Goal: Navigation & Orientation: Find specific page/section

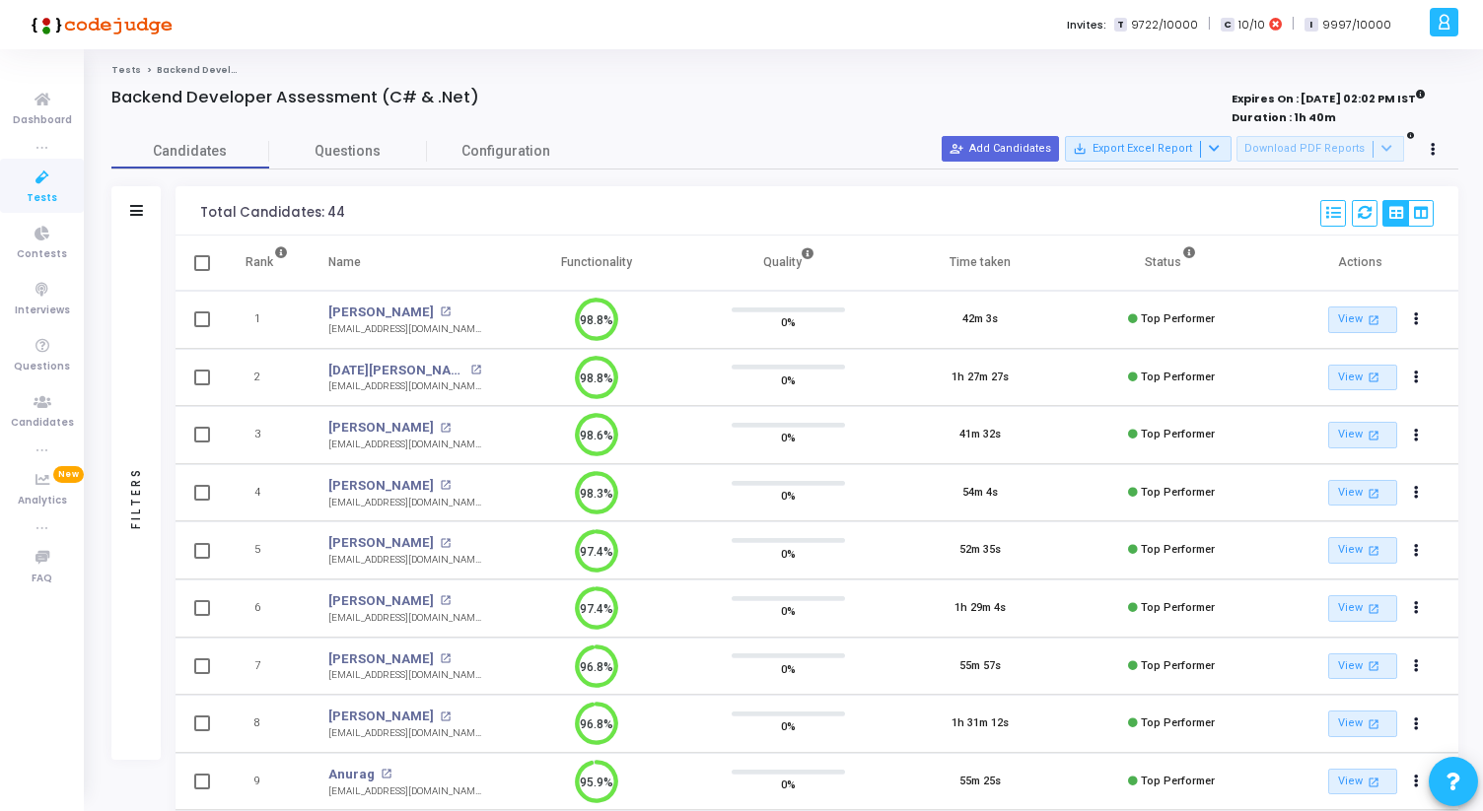
click at [42, 186] on icon at bounding box center [42, 178] width 41 height 25
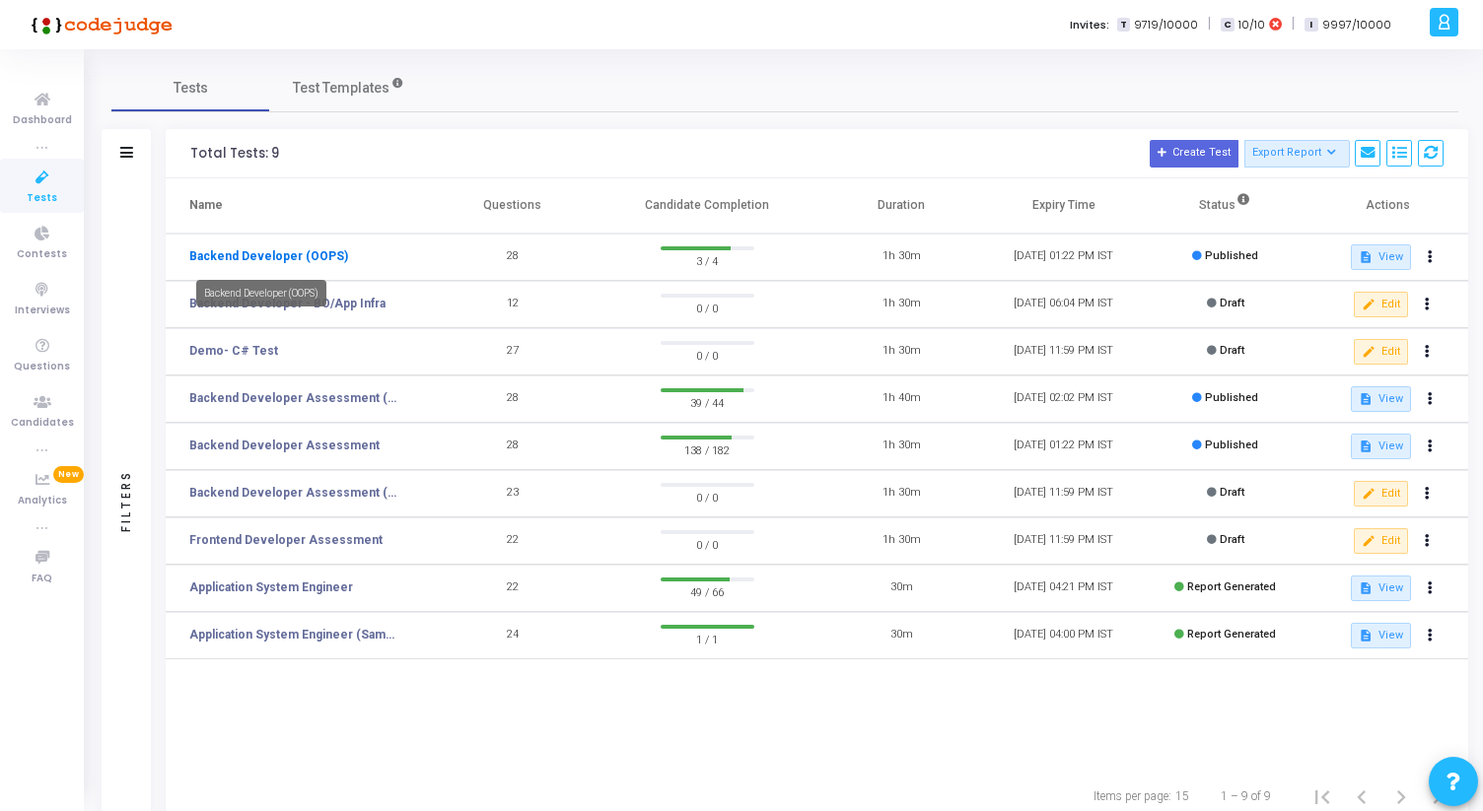
click at [306, 258] on link "Backend Developer (OOPS)" at bounding box center [268, 256] width 159 height 18
